Goal: Transaction & Acquisition: Purchase product/service

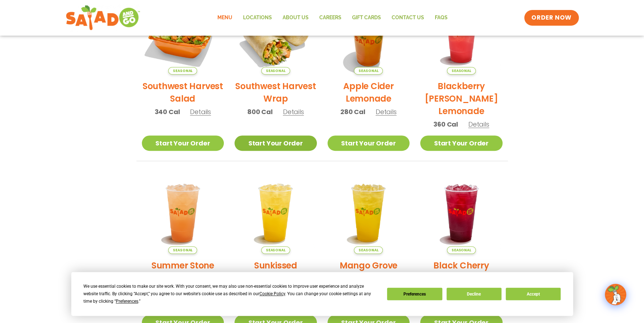
scroll to position [214, 0]
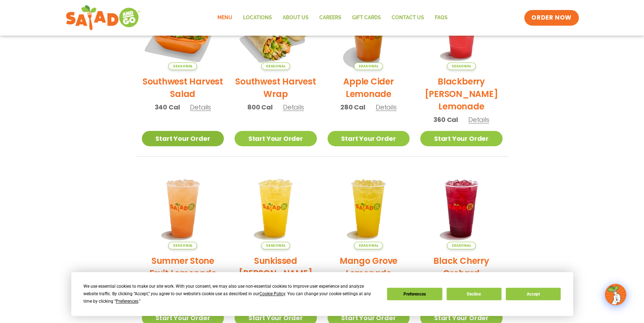
click at [178, 135] on link "Start Your Order" at bounding box center [183, 138] width 82 height 15
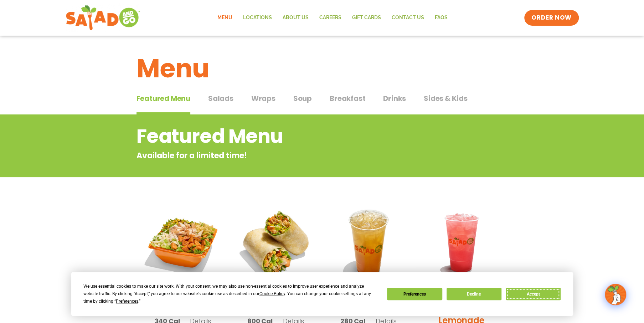
click at [542, 298] on button "Accept" at bounding box center [533, 293] width 55 height 12
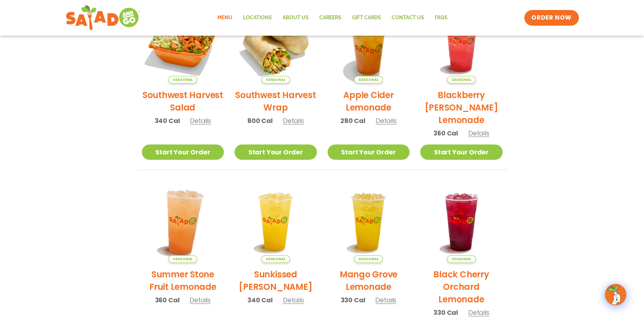
scroll to position [214, 0]
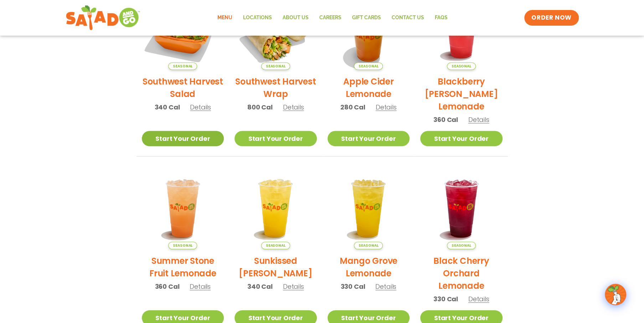
click at [177, 138] on link "Start Your Order" at bounding box center [183, 138] width 82 height 15
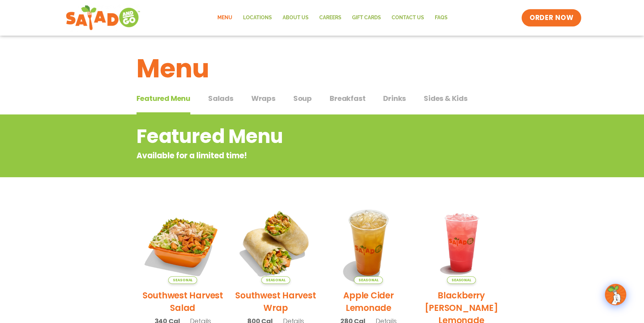
click at [557, 22] on span "ORDER NOW" at bounding box center [551, 17] width 44 height 9
